Goal: Information Seeking & Learning: Learn about a topic

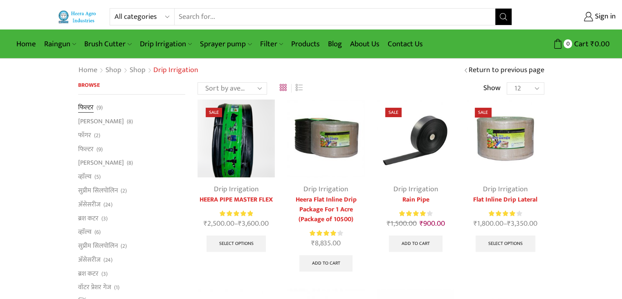
click at [82, 105] on link "फिल्टर" at bounding box center [86, 108] width 16 height 11
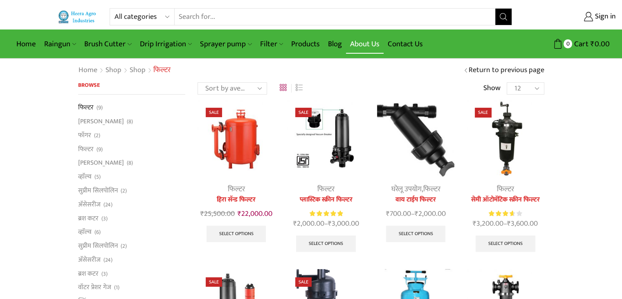
click at [365, 41] on link "About Us" at bounding box center [365, 43] width 38 height 19
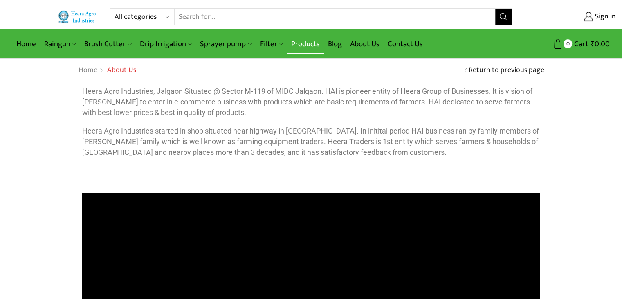
click at [300, 43] on link "Products" at bounding box center [305, 43] width 37 height 19
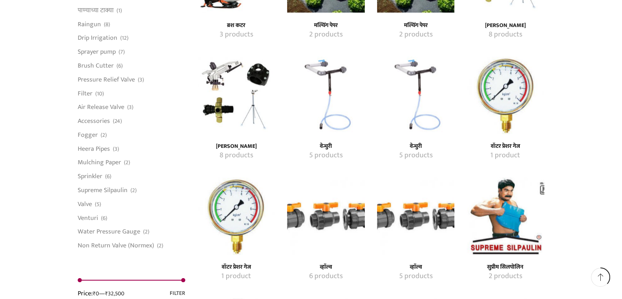
scroll to position [777, 0]
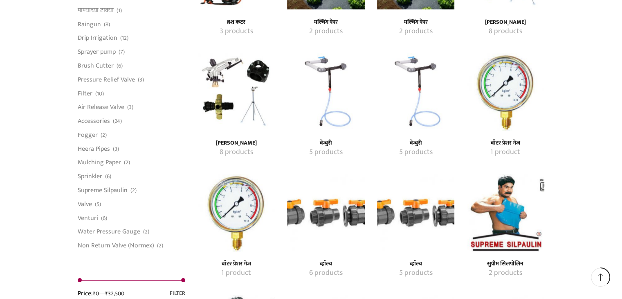
click at [328, 70] on img "Visit product category वेन्चुरी" at bounding box center [325, 91] width 77 height 77
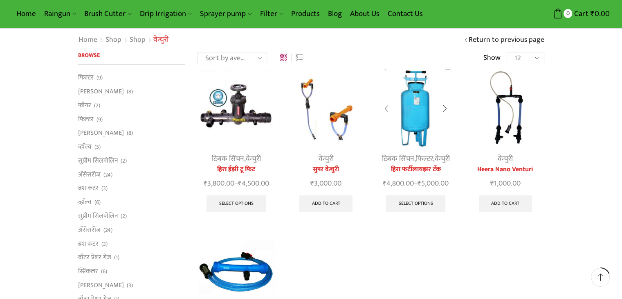
scroll to position [164, 0]
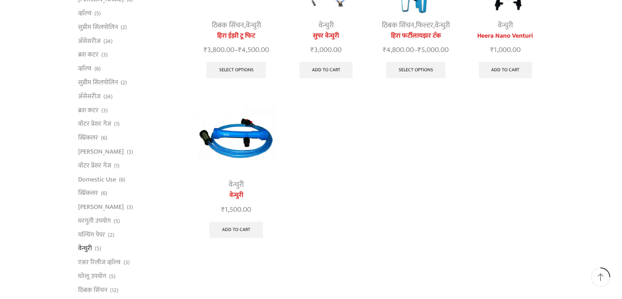
click at [232, 144] on img at bounding box center [236, 133] width 77 height 77
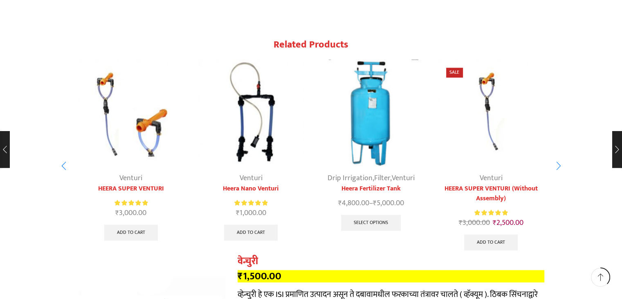
scroll to position [1432, 0]
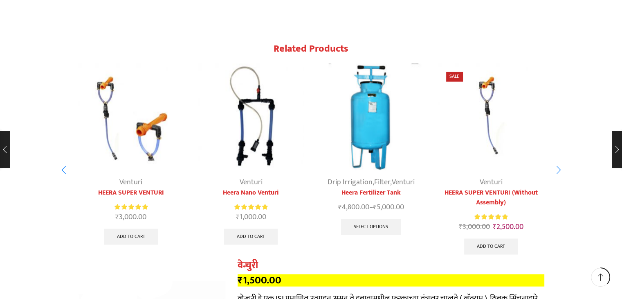
click at [247, 134] on img "2 / 5" at bounding box center [251, 116] width 106 height 106
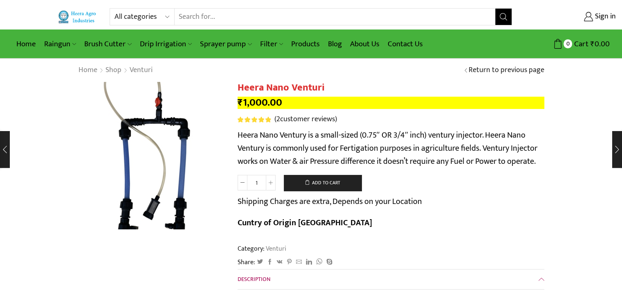
click at [170, 163] on img at bounding box center [144, 152] width 205 height 205
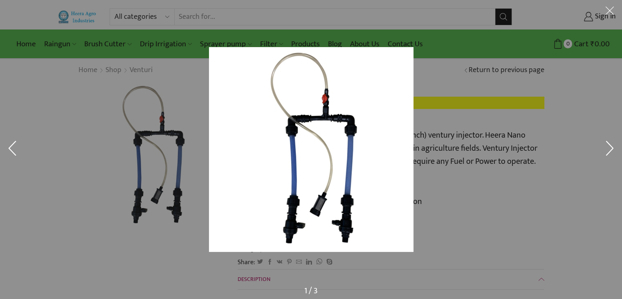
click at [67, 149] on div at bounding box center [311, 149] width 622 height 299
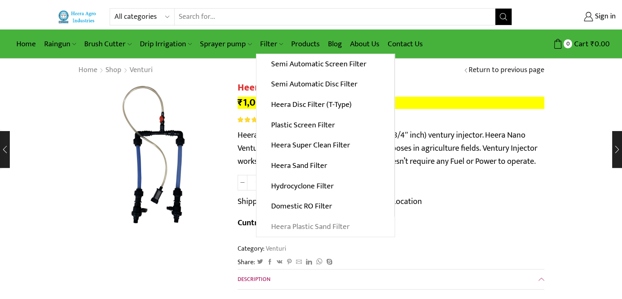
click at [322, 224] on link "Heera Plastic Sand Filter" at bounding box center [326, 226] width 138 height 20
click at [297, 187] on link "Hydrocyclone Filter" at bounding box center [326, 186] width 138 height 20
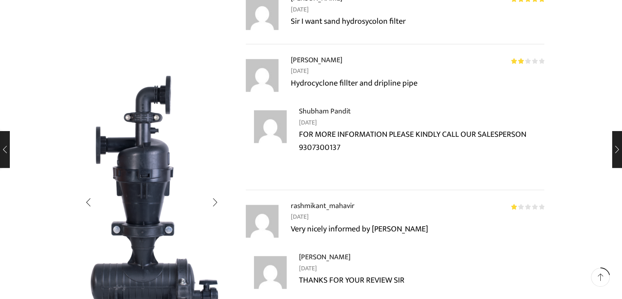
scroll to position [736, 0]
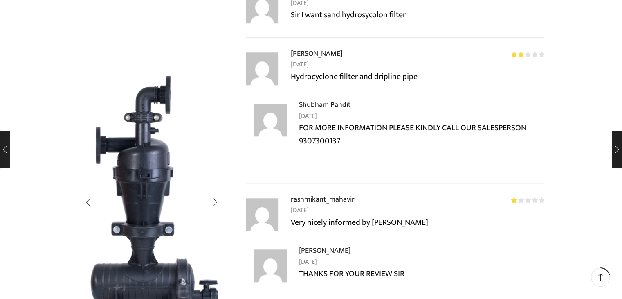
click at [133, 189] on img "1 / 4" at bounding box center [151, 199] width 147 height 277
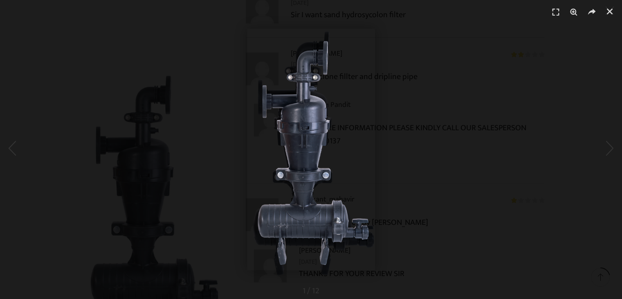
click at [391, 141] on div "1 / 1" at bounding box center [311, 149] width 565 height 241
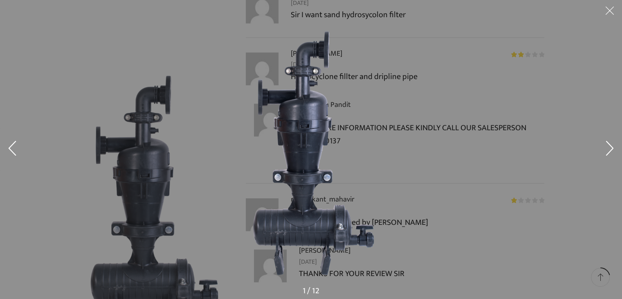
click at [609, 10] on button at bounding box center [610, 12] width 25 height 25
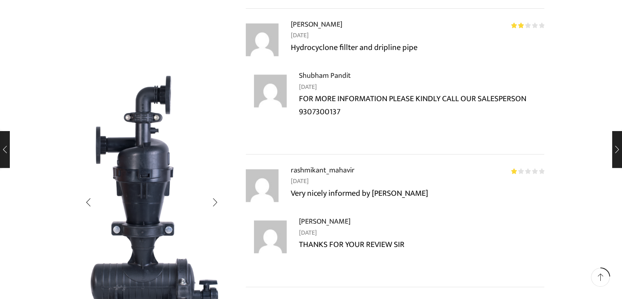
scroll to position [859, 0]
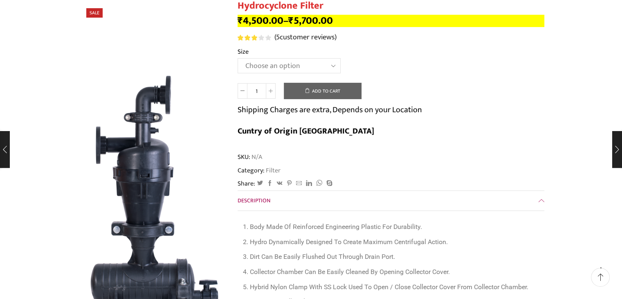
scroll to position [0, 0]
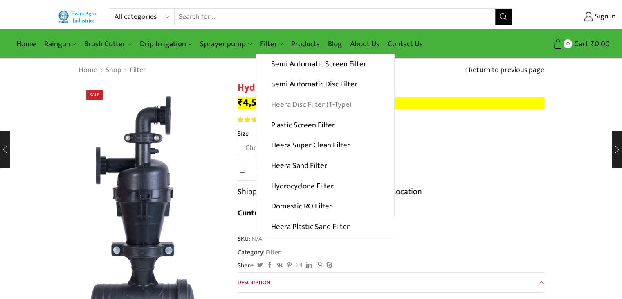
click at [308, 106] on link "Heera Disc Filter (T-Type)" at bounding box center [326, 105] width 138 height 20
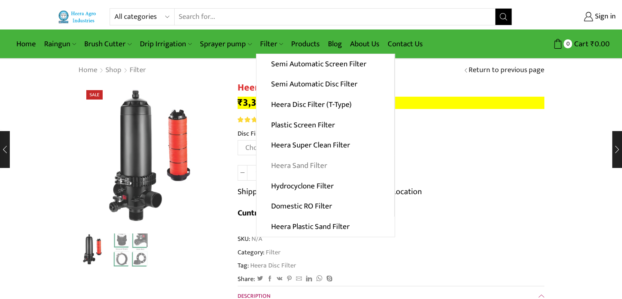
click at [309, 165] on link "Heera Sand Filter" at bounding box center [326, 165] width 138 height 20
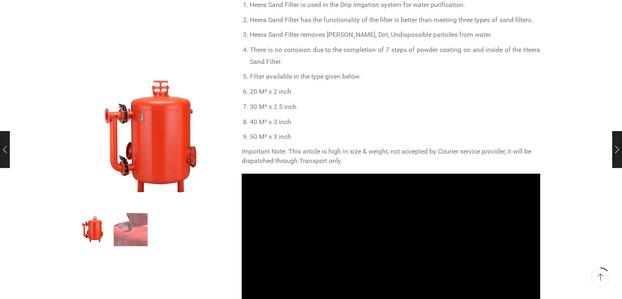
scroll to position [532, 0]
